Goal: Communication & Community: Share content

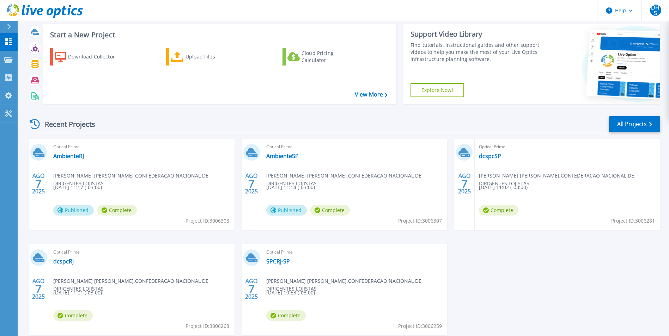
scroll to position [35, 0]
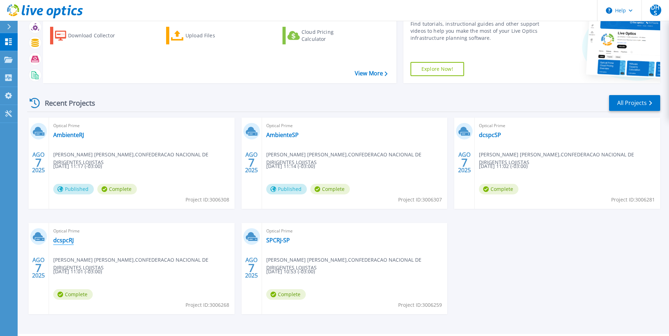
click at [65, 239] on link "dcspcRJ" at bounding box center [63, 240] width 20 height 7
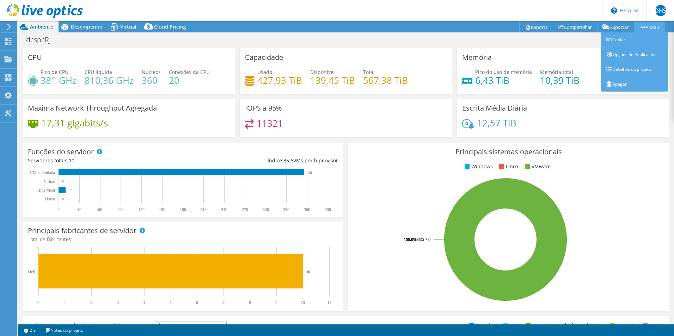
select select "USD"
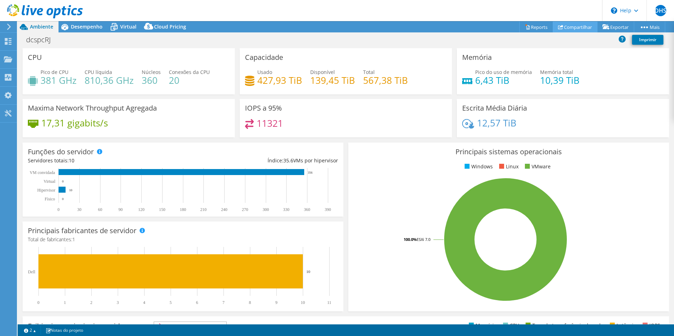
click at [568, 26] on link "Compartilhar" at bounding box center [575, 27] width 45 height 11
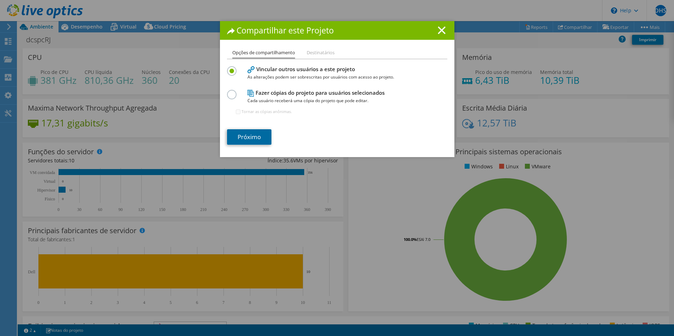
click at [249, 140] on link "Próximo" at bounding box center [249, 137] width 44 height 16
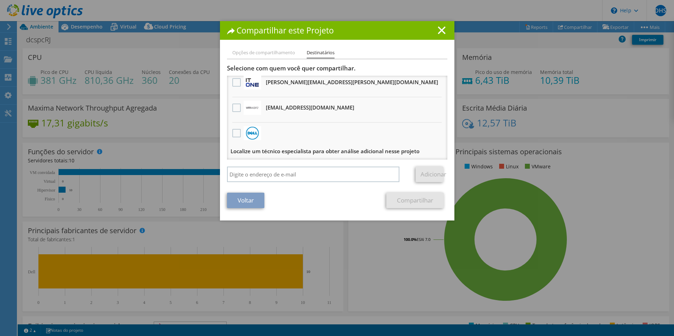
scroll to position [5, 0]
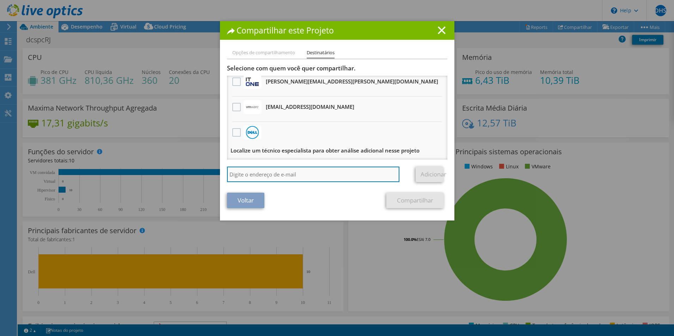
click at [261, 178] on input "search" at bounding box center [313, 175] width 173 height 16
type input "[PERSON_NAME][EMAIL_ADDRESS][PERSON_NAME][DOMAIN_NAME]"
drag, startPoint x: 307, startPoint y: 175, endPoint x: 194, endPoint y: 176, distance: 113.2
click at [194, 176] on div "Compartilhar este Projeto Opções de compartilhamento Destinatários Vincular out…" at bounding box center [337, 168] width 674 height 294
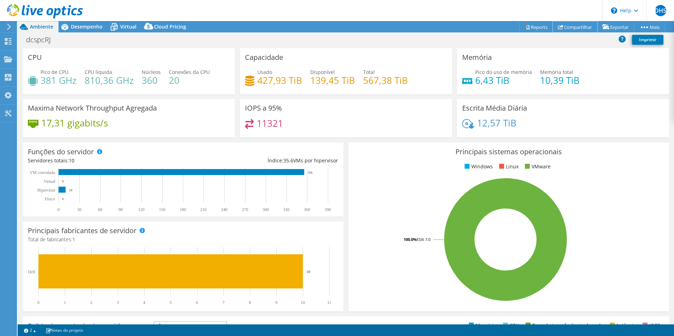
click at [574, 29] on link "Compartilhar" at bounding box center [575, 27] width 45 height 11
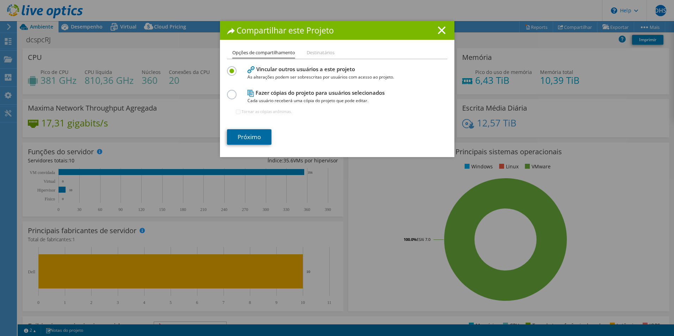
click at [248, 139] on link "Próximo" at bounding box center [249, 137] width 44 height 16
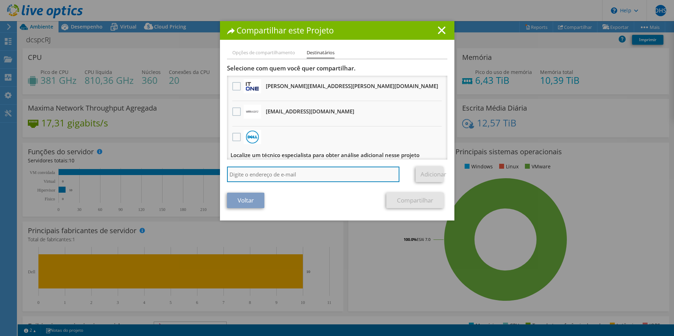
click at [258, 172] on input "search" at bounding box center [313, 175] width 173 height 16
type input "[PERSON_NAME][EMAIL_ADDRESS][PERSON_NAME][DOMAIN_NAME]"
drag, startPoint x: 305, startPoint y: 175, endPoint x: 228, endPoint y: 176, distance: 77.2
click at [228, 176] on input "[PERSON_NAME][EMAIL_ADDRESS][PERSON_NAME][DOMAIN_NAME]" at bounding box center [313, 175] width 173 height 16
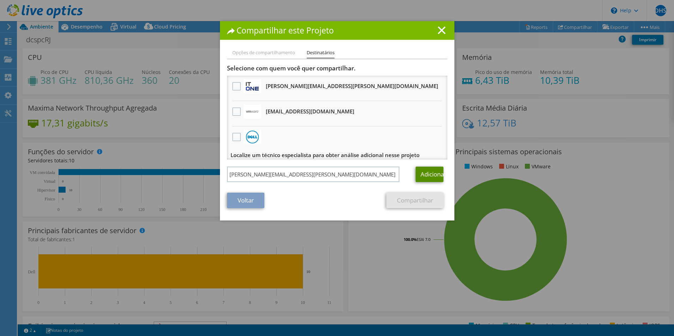
click at [426, 177] on link "Adicionar" at bounding box center [430, 175] width 28 height 16
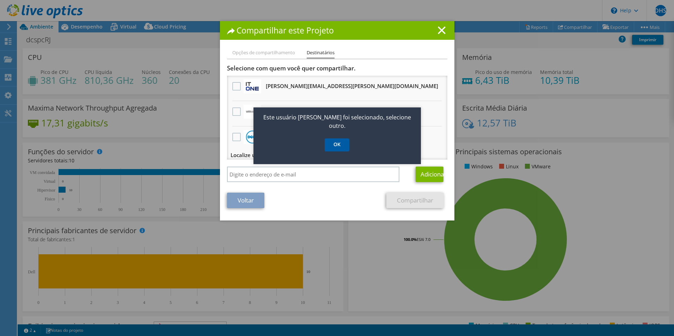
click at [340, 139] on link "OK" at bounding box center [337, 145] width 25 height 13
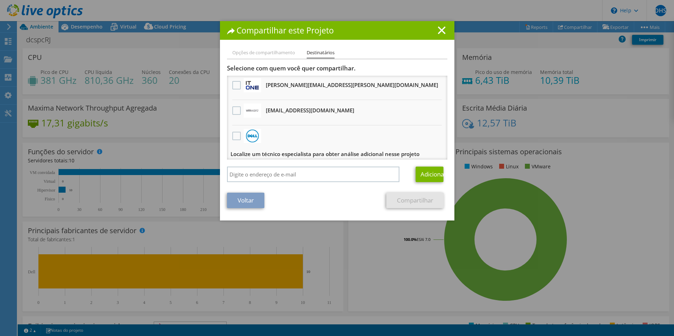
scroll to position [0, 0]
click at [232, 86] on label at bounding box center [237, 86] width 10 height 8
click at [0, 0] on input "checkbox" at bounding box center [0, 0] width 0 height 0
click at [404, 200] on link "Compartilhar" at bounding box center [414, 201] width 57 height 16
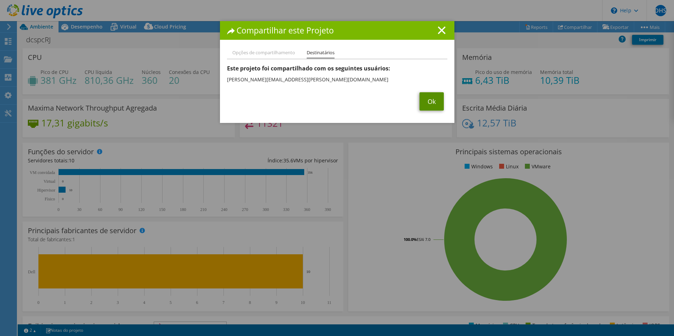
click at [425, 103] on link "Ok" at bounding box center [432, 101] width 24 height 18
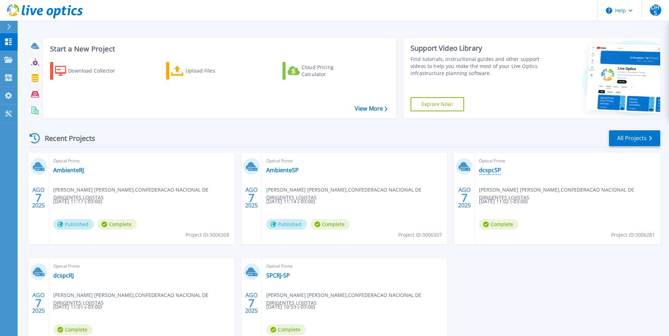
click at [492, 171] on link "dcspcSP" at bounding box center [490, 170] width 22 height 7
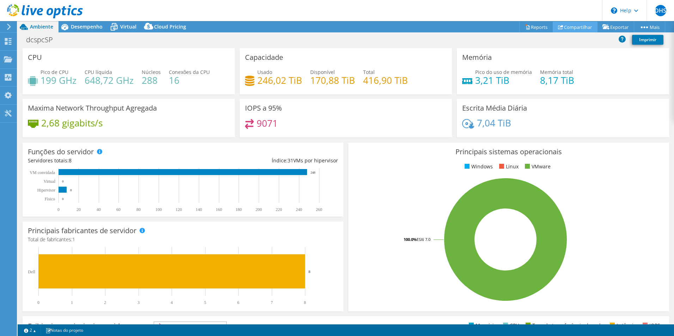
click at [572, 29] on link "Compartilhar" at bounding box center [575, 27] width 45 height 11
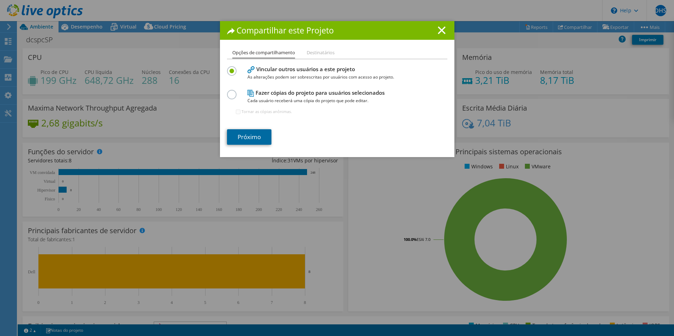
click at [251, 137] on link "Próximo" at bounding box center [249, 137] width 44 height 16
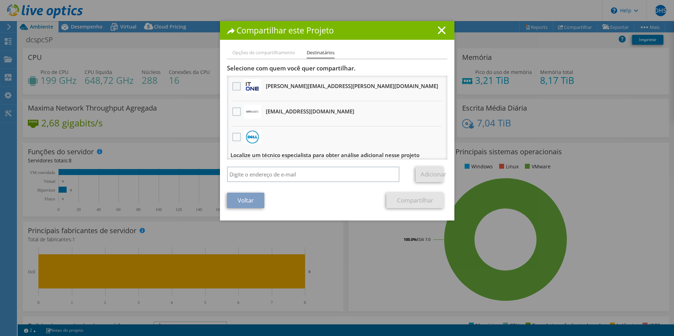
click at [235, 84] on label at bounding box center [237, 86] width 10 height 8
click at [0, 0] on input "checkbox" at bounding box center [0, 0] width 0 height 0
click at [412, 202] on link "Compartilhar" at bounding box center [414, 201] width 57 height 16
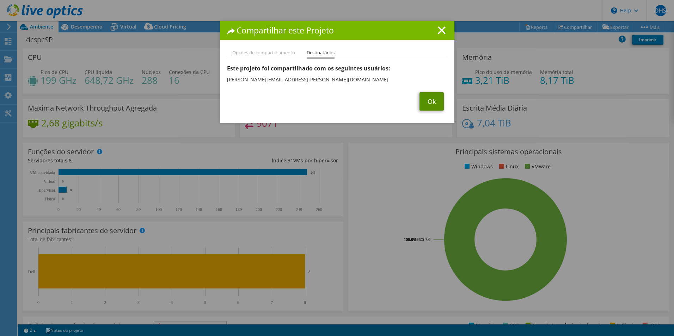
click at [431, 100] on link "Ok" at bounding box center [432, 101] width 24 height 18
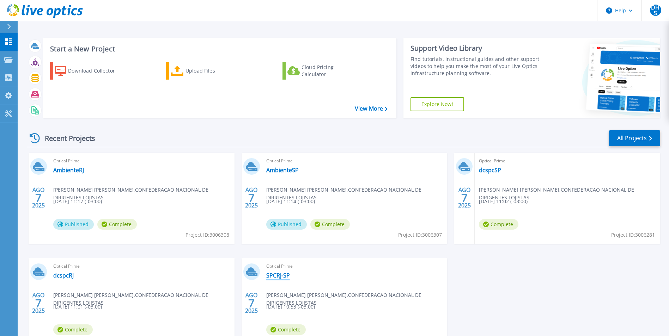
click at [276, 276] on link "SPCRJ-SP" at bounding box center [278, 275] width 24 height 7
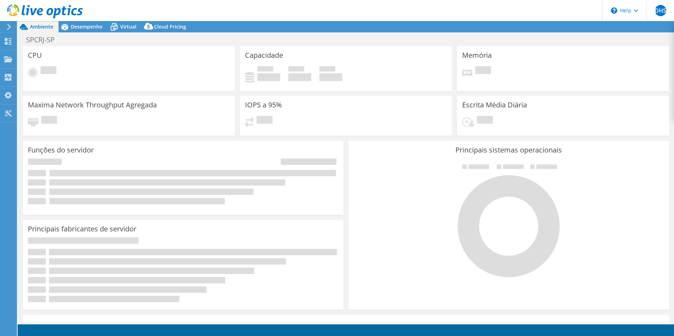
select select "USD"
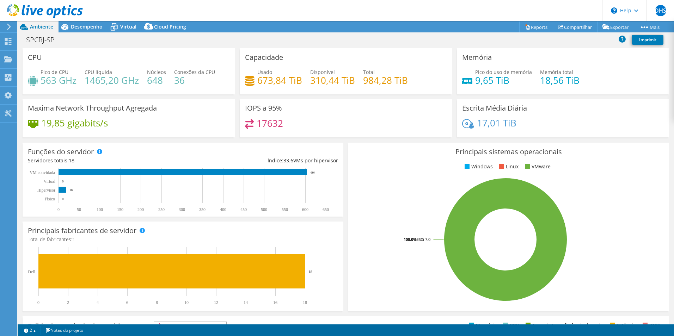
click at [572, 21] on li "Compartilhar" at bounding box center [575, 26] width 43 height 11
click at [575, 27] on link "Compartilhar" at bounding box center [575, 27] width 45 height 11
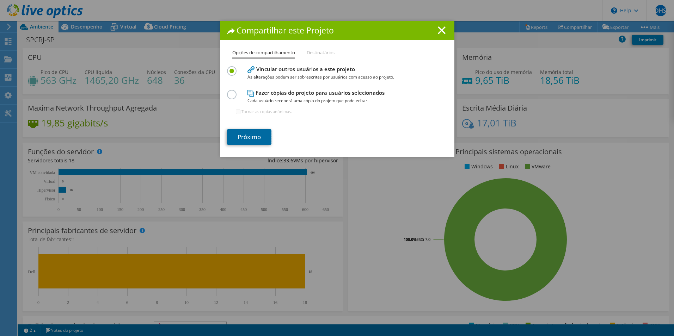
drag, startPoint x: 245, startPoint y: 135, endPoint x: 324, endPoint y: 152, distance: 81.1
click at [245, 135] on link "Próximo" at bounding box center [249, 137] width 44 height 16
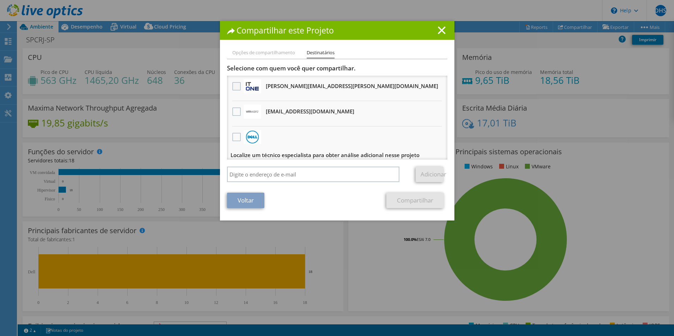
click at [236, 86] on label at bounding box center [237, 86] width 10 height 8
click at [0, 0] on input "checkbox" at bounding box center [0, 0] width 0 height 0
click at [406, 202] on link "Compartilhar" at bounding box center [414, 201] width 57 height 16
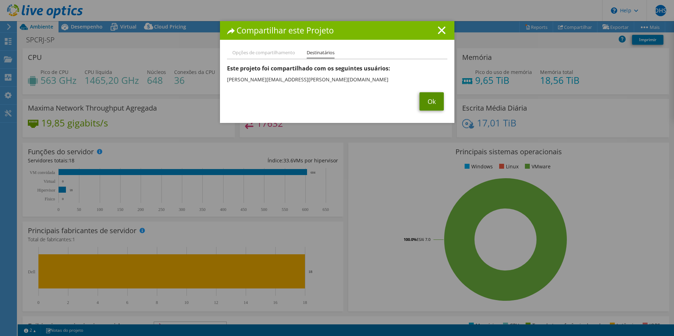
click at [426, 99] on link "Ok" at bounding box center [432, 101] width 24 height 18
